Goal: Task Accomplishment & Management: Complete application form

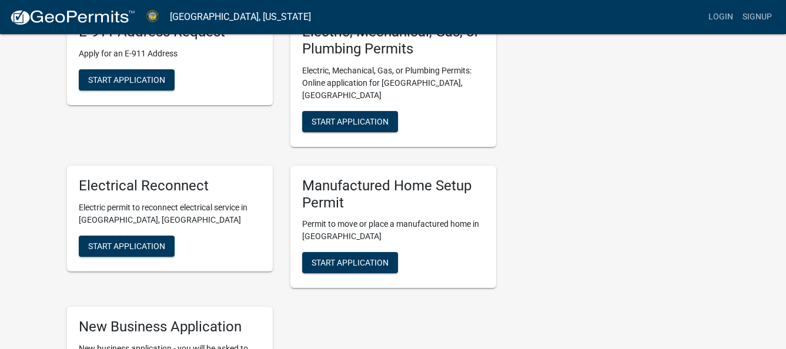
scroll to position [353, 0]
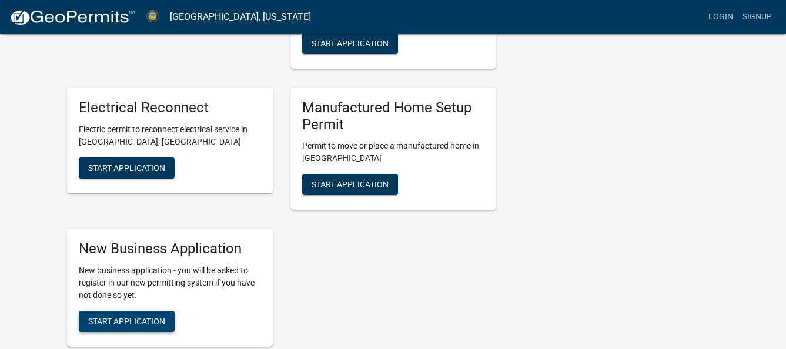
click at [148, 317] on span "Start Application" at bounding box center [126, 321] width 77 height 9
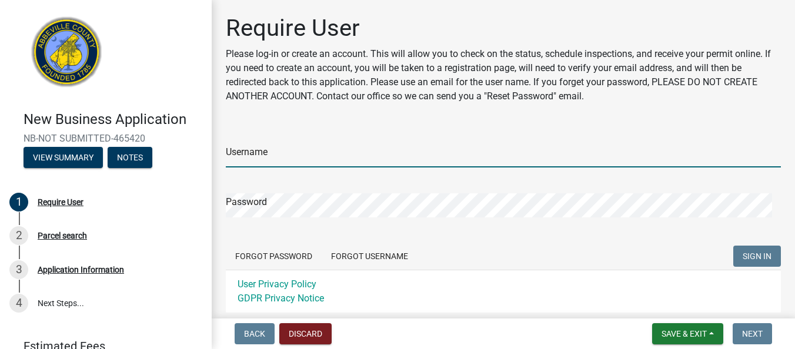
type input "[EMAIL_ADDRESS][DOMAIN_NAME]"
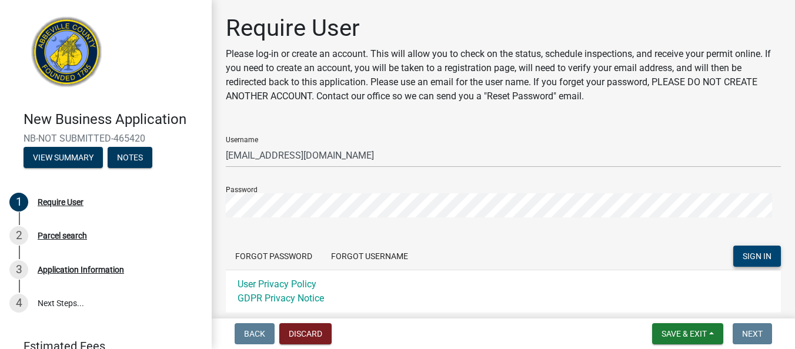
click at [751, 255] on span "SIGN IN" at bounding box center [757, 256] width 29 height 9
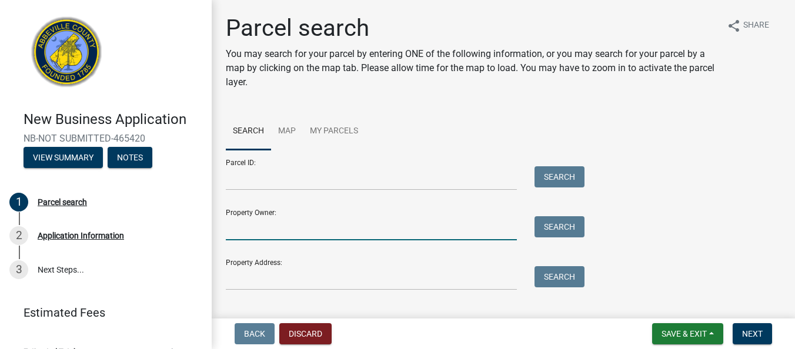
click at [301, 237] on input "Property Owner:" at bounding box center [371, 228] width 291 height 24
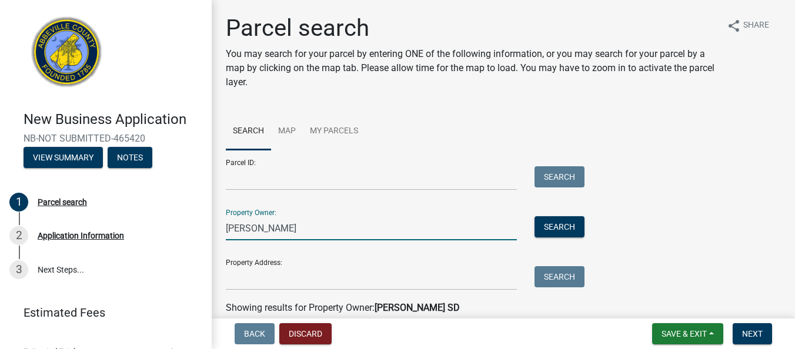
type input "[PERSON_NAME]"
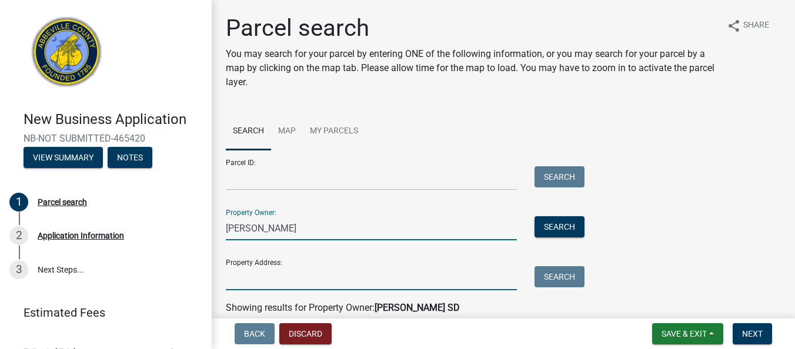
click at [309, 286] on input "Property Address:" at bounding box center [371, 278] width 291 height 24
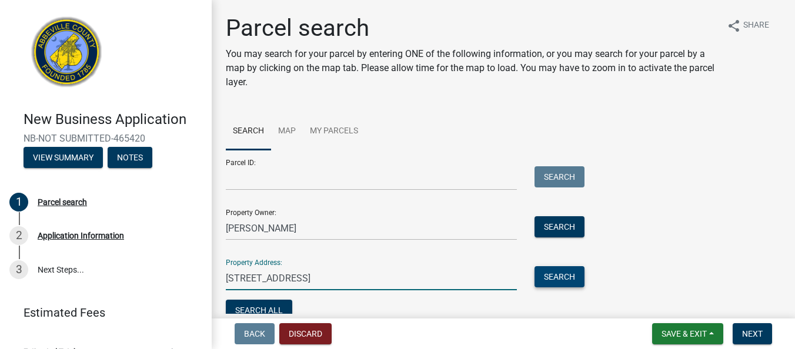
type input "[STREET_ADDRESS]"
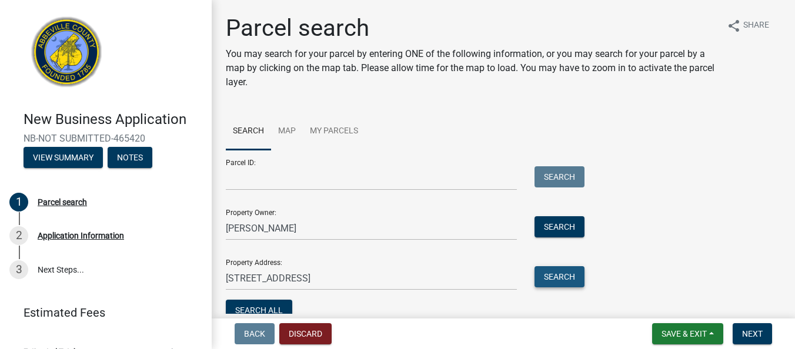
click at [559, 278] on button "Search" at bounding box center [560, 276] width 50 height 21
click at [557, 278] on button "Search" at bounding box center [560, 276] width 50 height 21
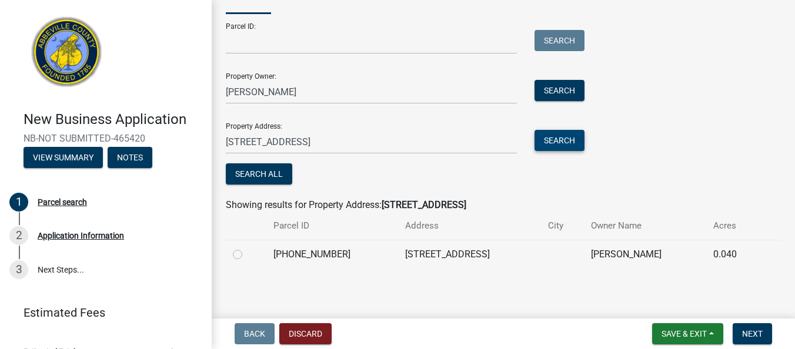
scroll to position [137, 0]
click at [247, 247] on label at bounding box center [247, 247] width 0 height 0
click at [247, 251] on input "radio" at bounding box center [251, 251] width 8 height 8
radio input "true"
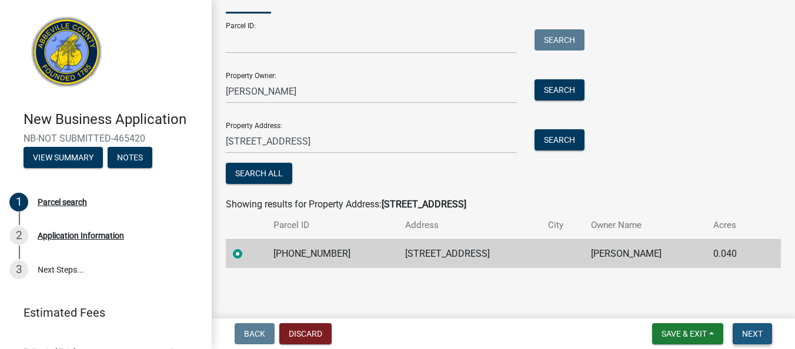
click at [752, 332] on span "Next" at bounding box center [752, 333] width 21 height 9
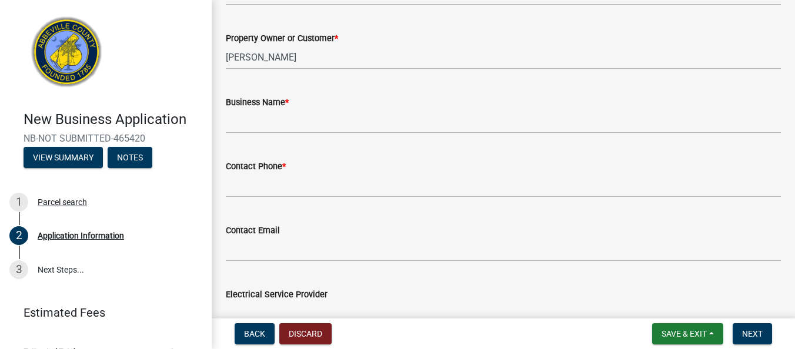
scroll to position [235, 0]
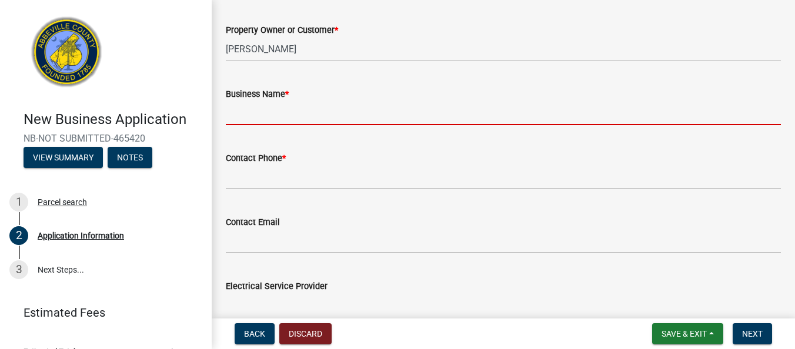
click at [290, 109] on input "Business Name *" at bounding box center [503, 113] width 555 height 24
type input "W"
type input "q"
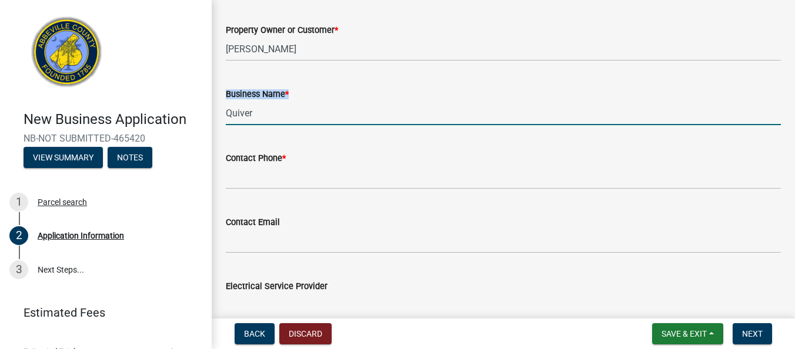
drag, startPoint x: 460, startPoint y: 186, endPoint x: 442, endPoint y: 102, distance: 86.7
click at [442, 102] on form "Business Name * Quiver" at bounding box center [503, 106] width 555 height 38
click at [263, 119] on input "Quiver" at bounding box center [503, 113] width 555 height 24
type input "Quiver Full Home"
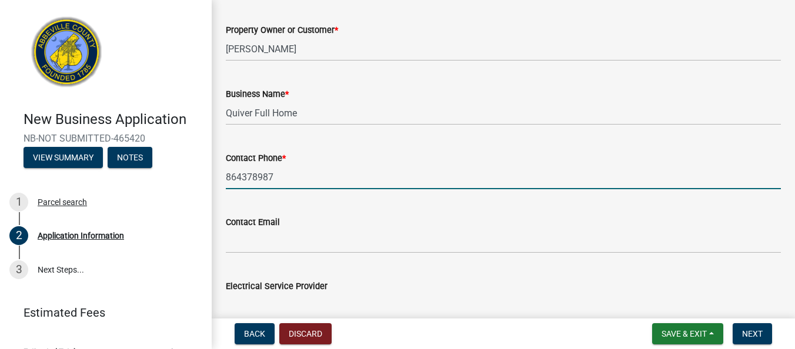
type input "8643789878"
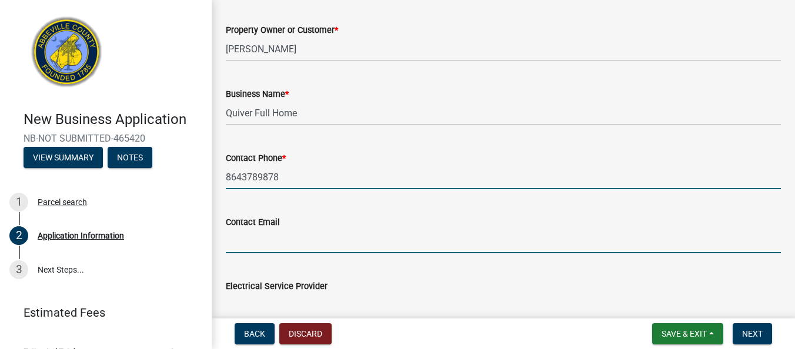
type input "[EMAIL_ADDRESS][DOMAIN_NAME]"
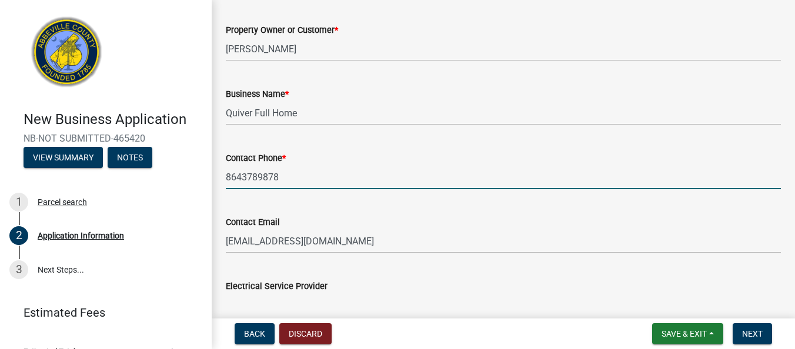
type input "8643789878"
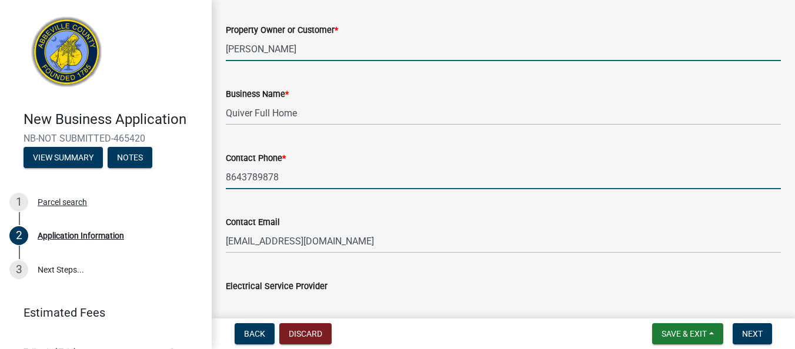
click at [335, 51] on input "[PERSON_NAME]" at bounding box center [503, 49] width 555 height 24
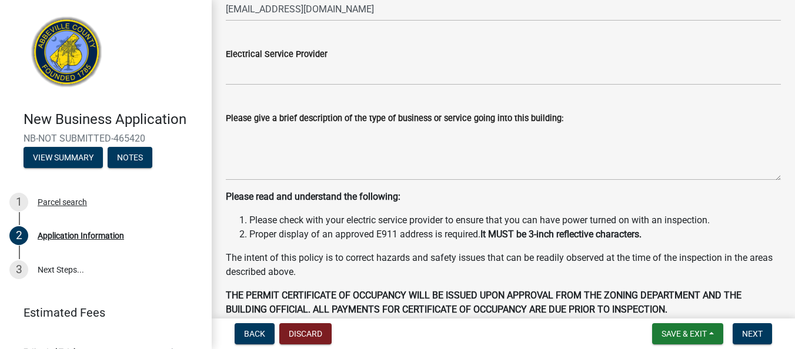
scroll to position [470, 0]
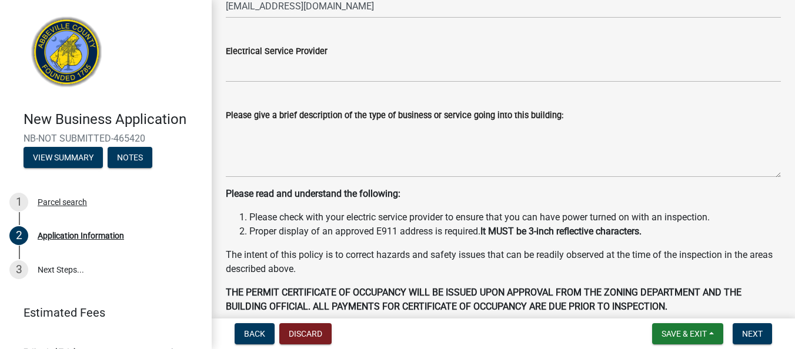
type input "[PERSON_NAME] (property owner) [PERSON_NAME] (business owner)"
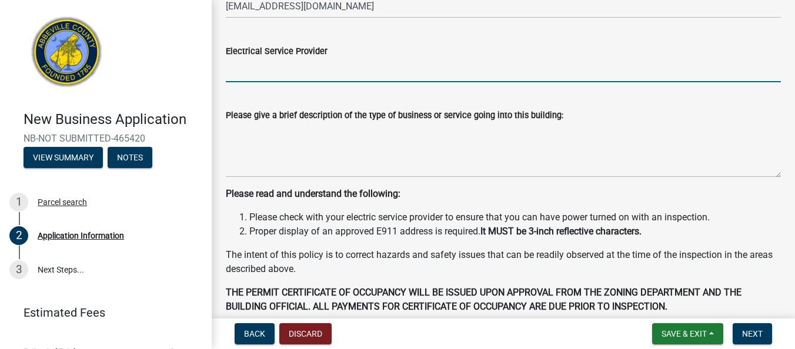
click at [269, 60] on input "Electrical Service Provider" at bounding box center [503, 70] width 555 height 24
type input "abbeville public utilities"
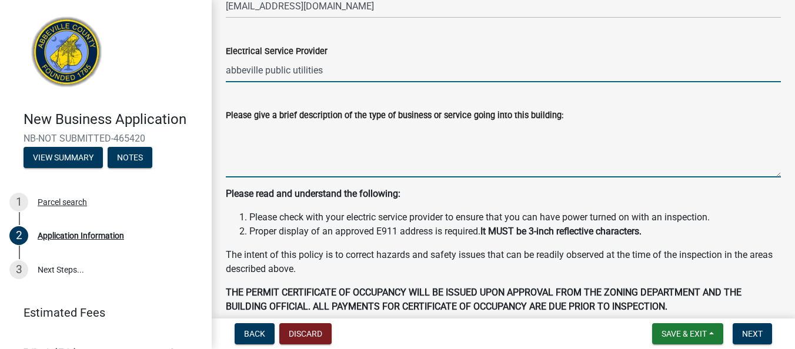
click at [371, 169] on textarea "Please give a brief description of the type of business or service going into t…" at bounding box center [503, 149] width 555 height 55
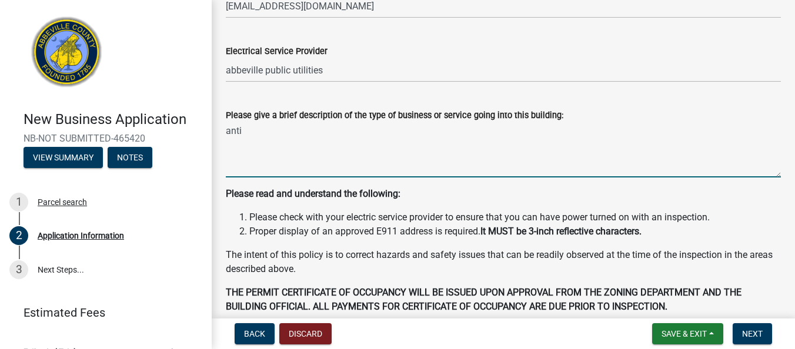
type textarea "anti"
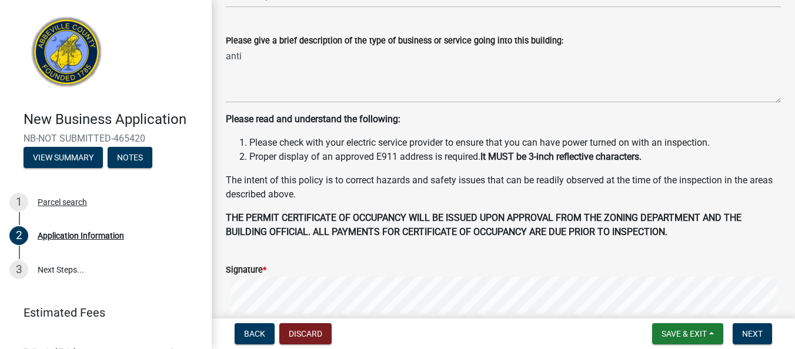
scroll to position [470, 0]
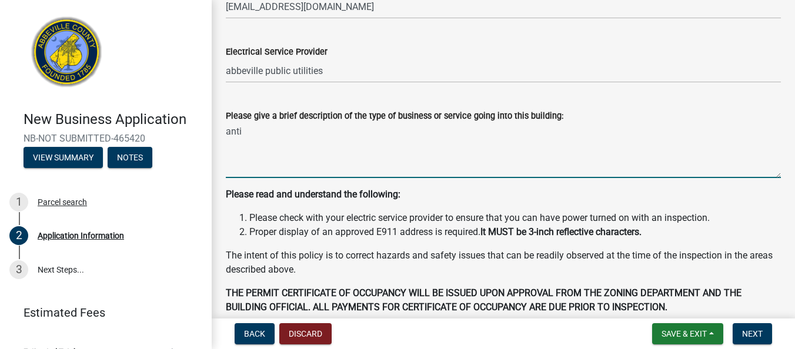
click at [258, 133] on textarea "anti" at bounding box center [503, 150] width 555 height 55
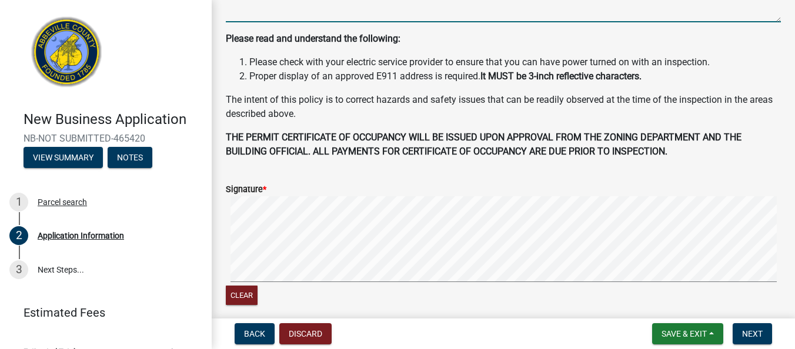
scroll to position [646, 0]
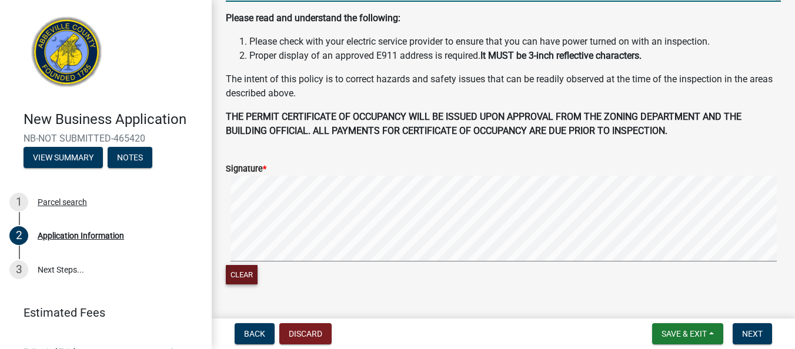
type textarea "antiques and vintage"
click at [242, 272] on button "Clear" at bounding box center [242, 274] width 32 height 19
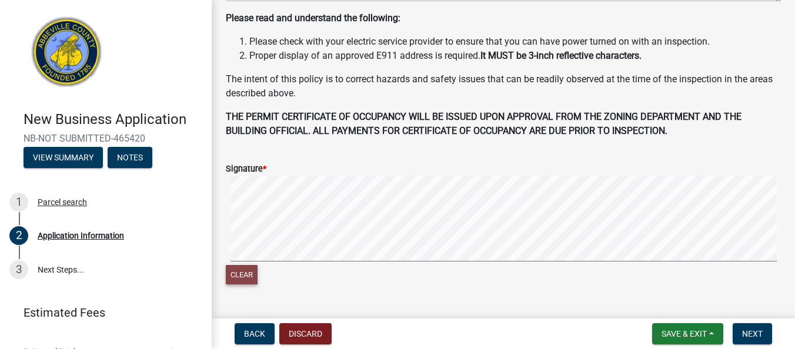
click at [240, 270] on button "Clear" at bounding box center [242, 274] width 32 height 19
click at [260, 262] on signature-pad at bounding box center [503, 220] width 555 height 89
click at [764, 335] on button "Next" at bounding box center [752, 333] width 39 height 21
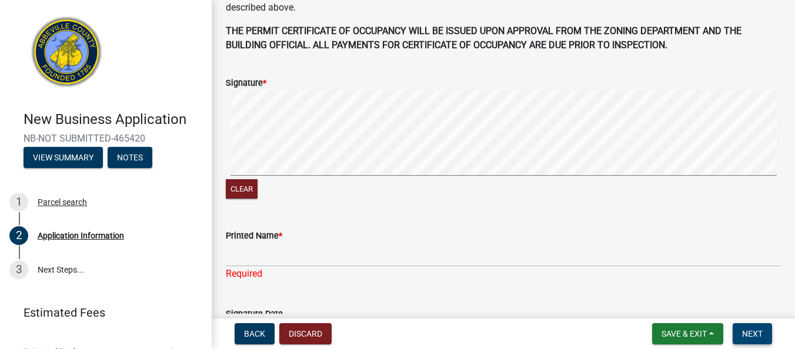
scroll to position [774, 0]
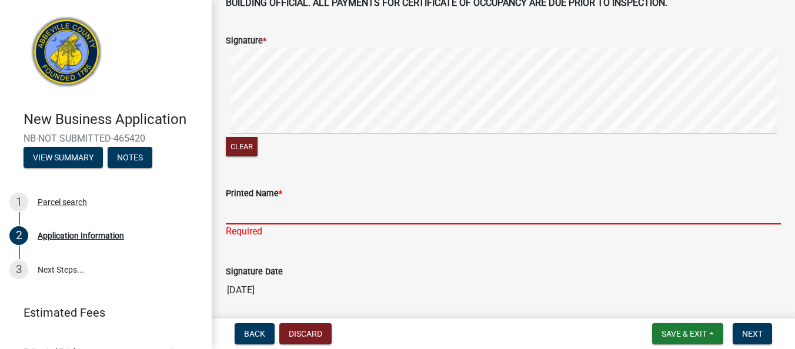
click at [400, 217] on input "Printed Name *" at bounding box center [503, 213] width 555 height 24
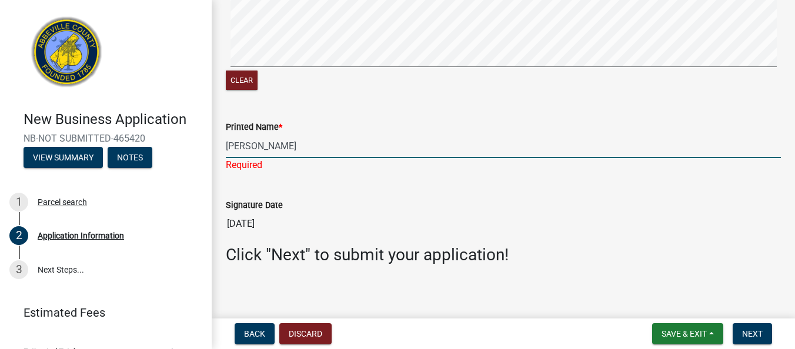
scroll to position [847, 0]
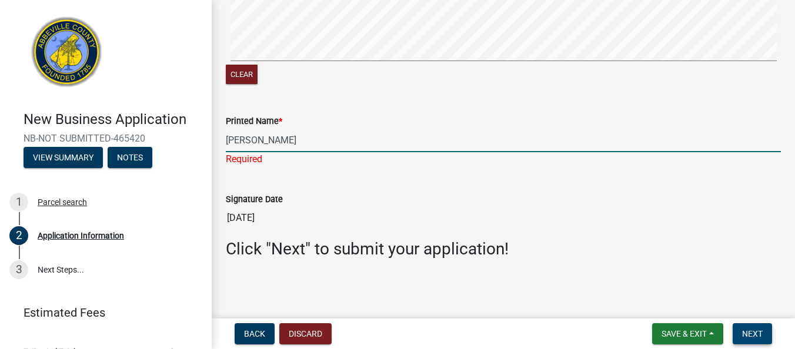
type input "[PERSON_NAME]"
click at [747, 330] on span "Next" at bounding box center [752, 333] width 21 height 9
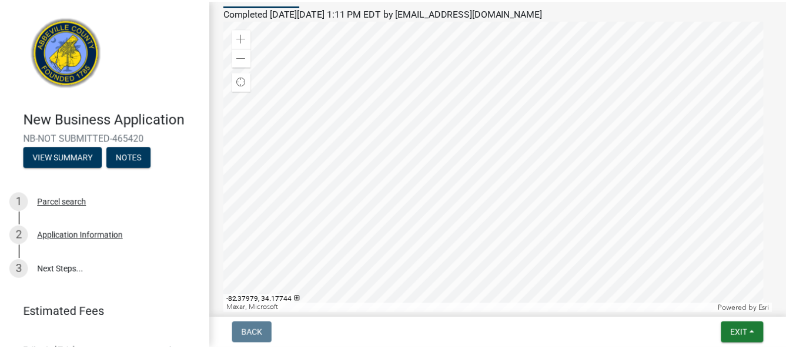
scroll to position [130, 0]
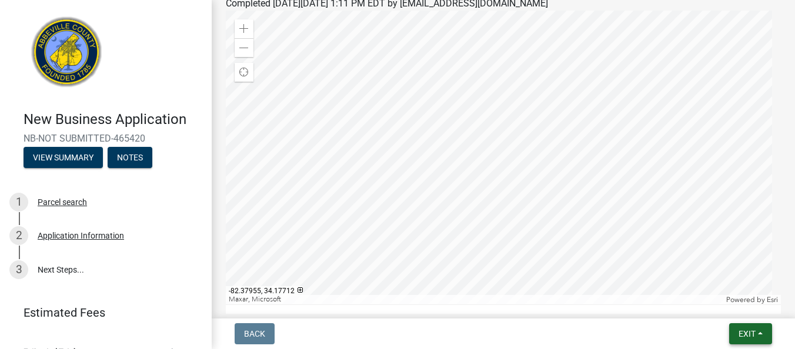
click at [759, 336] on button "Exit" at bounding box center [750, 333] width 43 height 21
click at [761, 303] on button "Save & Exit" at bounding box center [725, 303] width 94 height 28
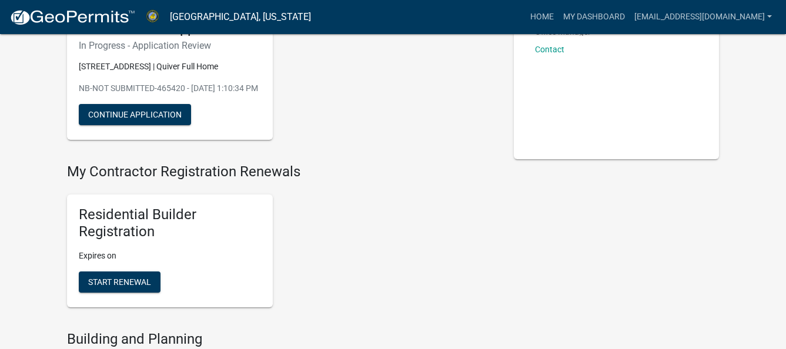
scroll to position [59, 0]
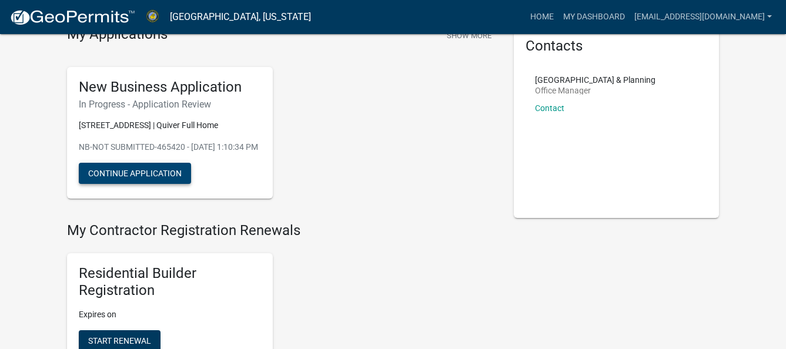
click at [182, 184] on button "Continue Application" at bounding box center [135, 173] width 112 height 21
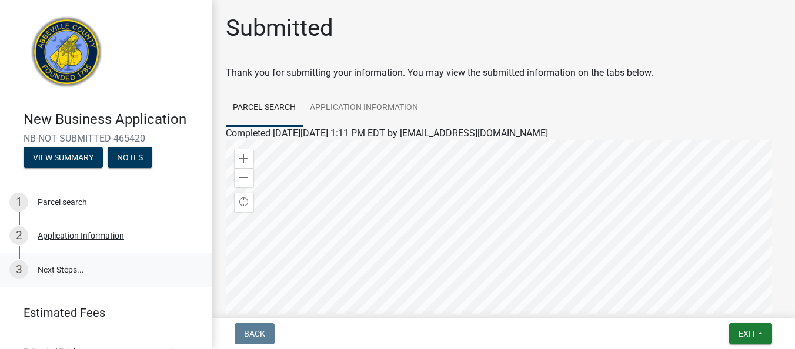
click at [100, 268] on link "3 Next Steps..." at bounding box center [106, 270] width 212 height 34
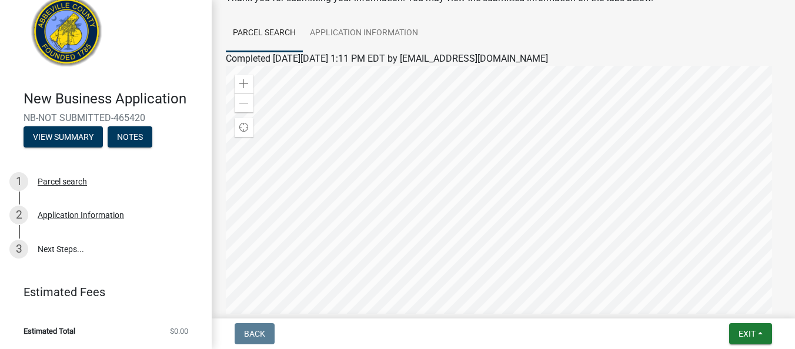
scroll to position [71, 0]
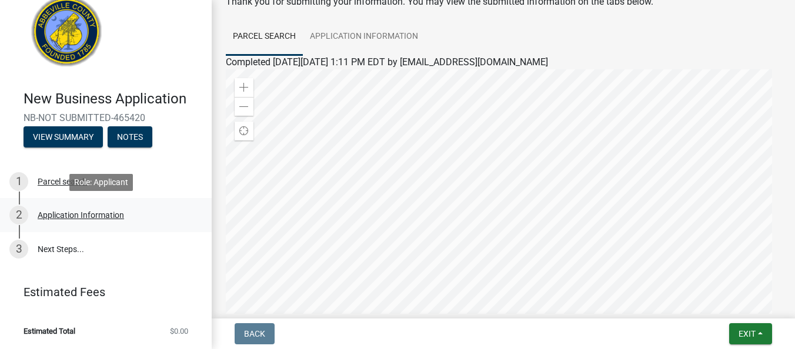
click at [136, 212] on div "2 Application Information" at bounding box center [100, 215] width 183 height 19
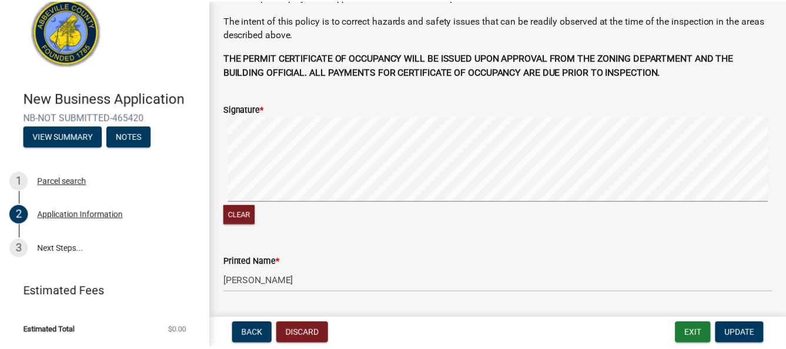
scroll to position [833, 0]
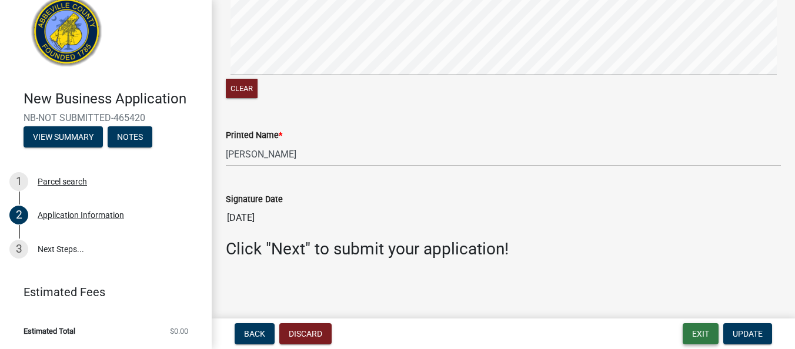
click at [704, 339] on button "Exit" at bounding box center [701, 333] width 36 height 21
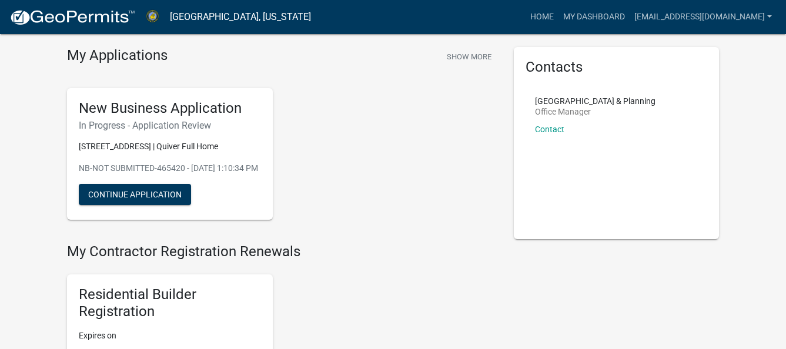
scroll to position [59, 0]
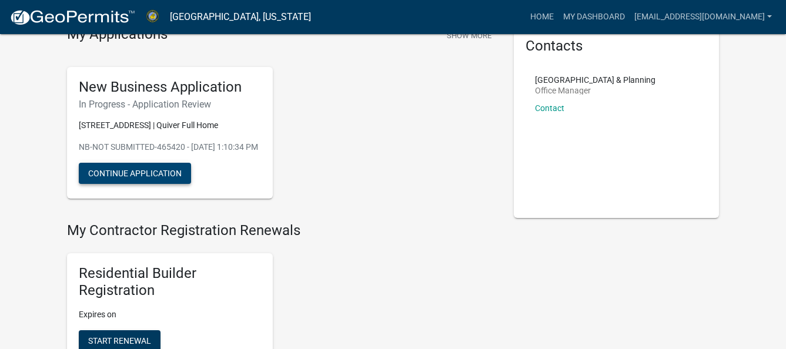
click at [149, 184] on button "Continue Application" at bounding box center [135, 173] width 112 height 21
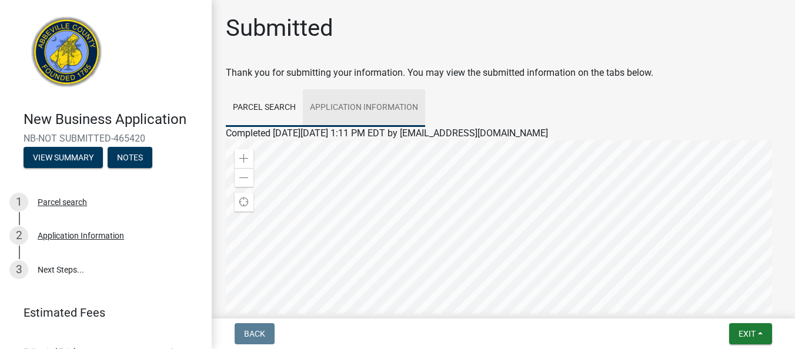
click at [392, 105] on link "Application Information" at bounding box center [364, 108] width 122 height 38
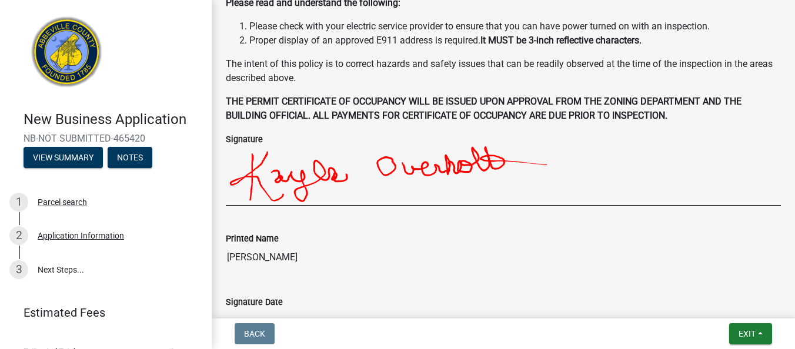
scroll to position [474, 0]
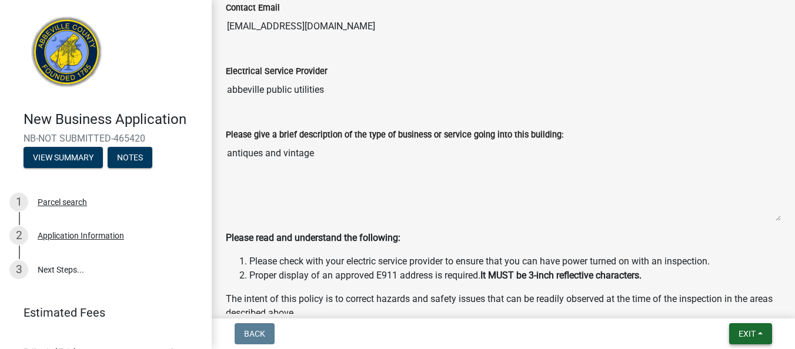
click at [752, 335] on span "Exit" at bounding box center [747, 333] width 17 height 9
